Goal: Find specific page/section: Find specific page/section

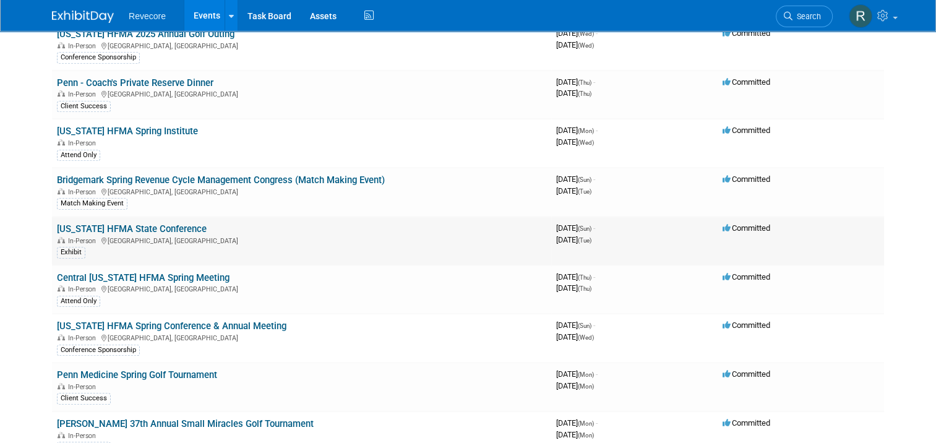
click at [152, 223] on link "Texas HFMA State Conference" at bounding box center [132, 228] width 150 height 11
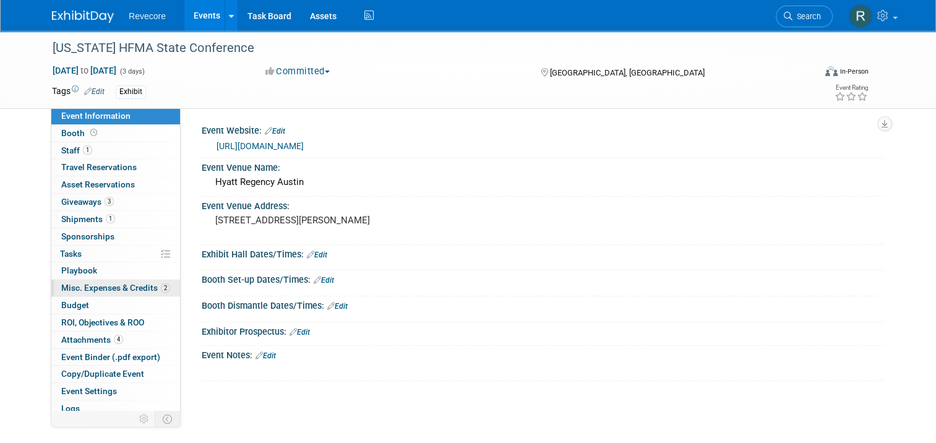
click at [110, 287] on span "Misc. Expenses & Credits 2" at bounding box center [115, 288] width 109 height 10
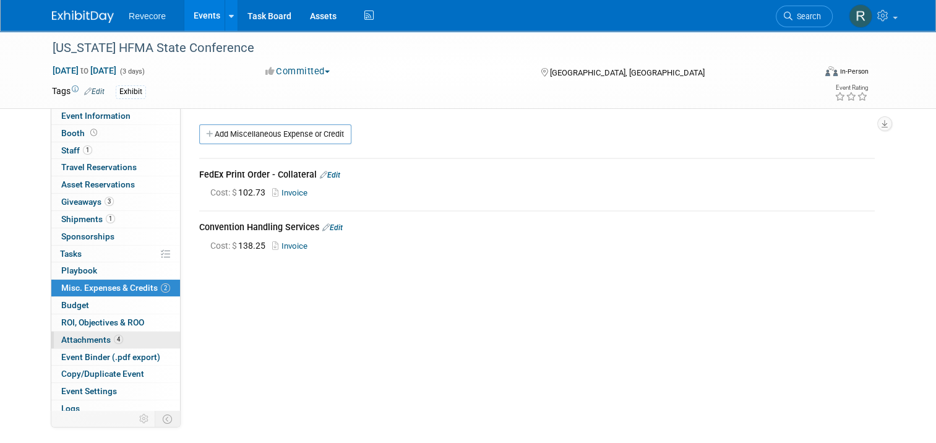
click at [121, 341] on link "4 Attachments 4" at bounding box center [115, 340] width 129 height 17
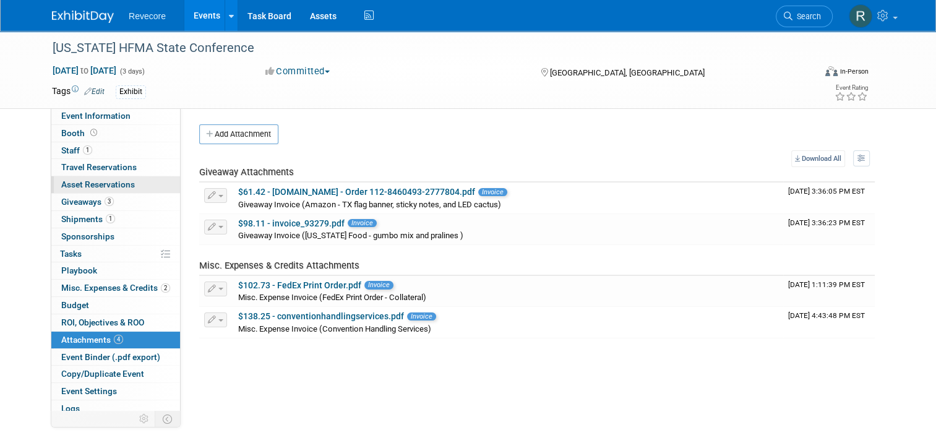
click at [129, 179] on link "0 Asset Reservations 0" at bounding box center [115, 184] width 129 height 17
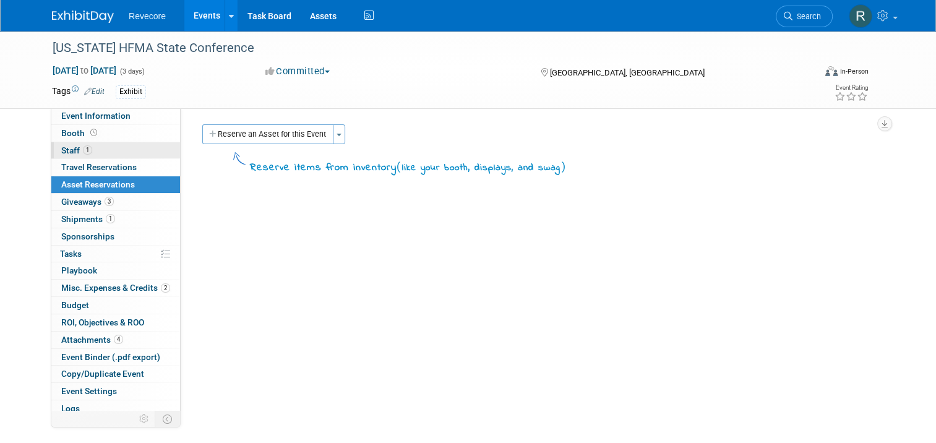
click at [132, 156] on link "1 Staff 1" at bounding box center [115, 150] width 129 height 17
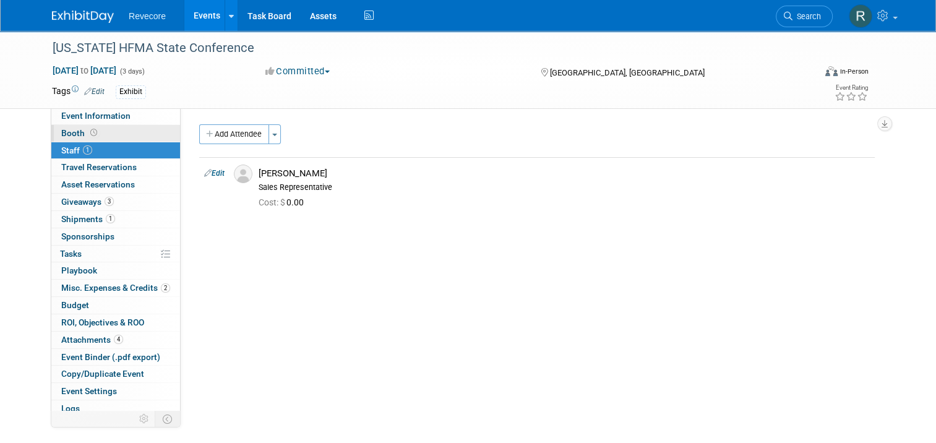
click at [139, 137] on link "Booth" at bounding box center [115, 133] width 129 height 17
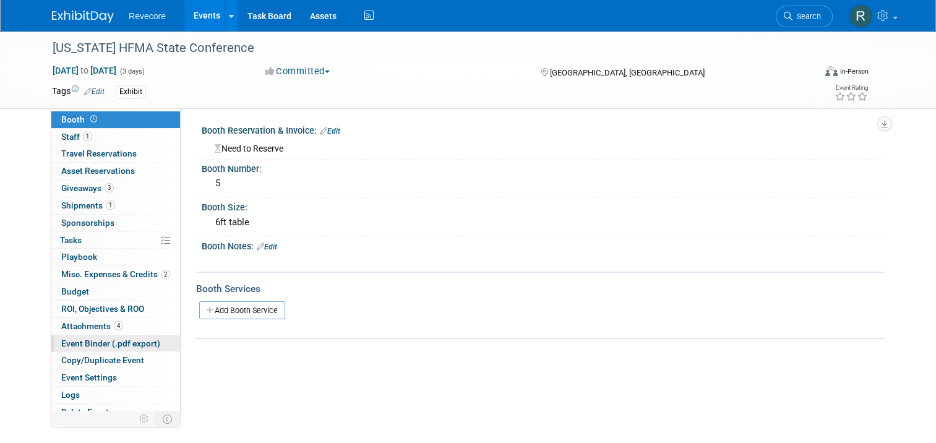
scroll to position [21, 0]
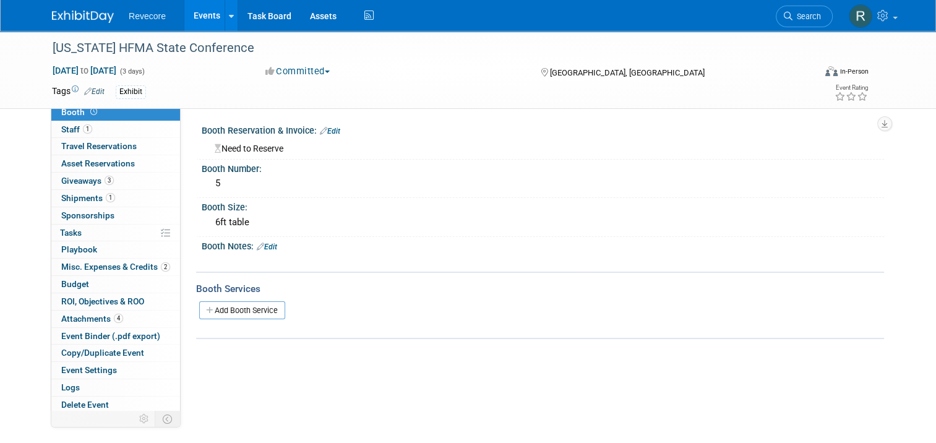
click at [200, 15] on link "Events" at bounding box center [206, 15] width 45 height 31
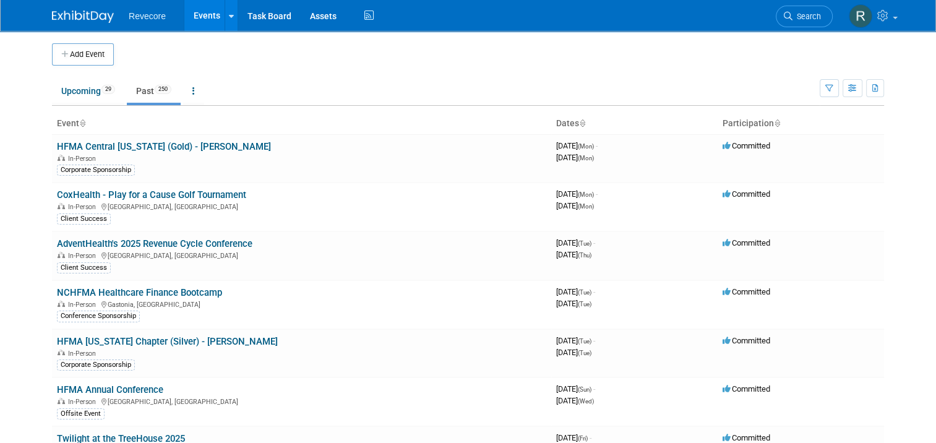
click at [207, 20] on link "Events" at bounding box center [206, 15] width 45 height 31
